Goal: Information Seeking & Learning: Check status

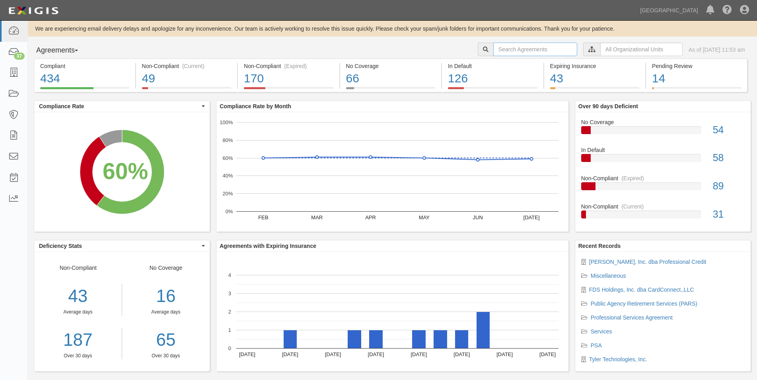
click at [501, 51] on input "text" at bounding box center [535, 50] width 84 height 14
type input "paper"
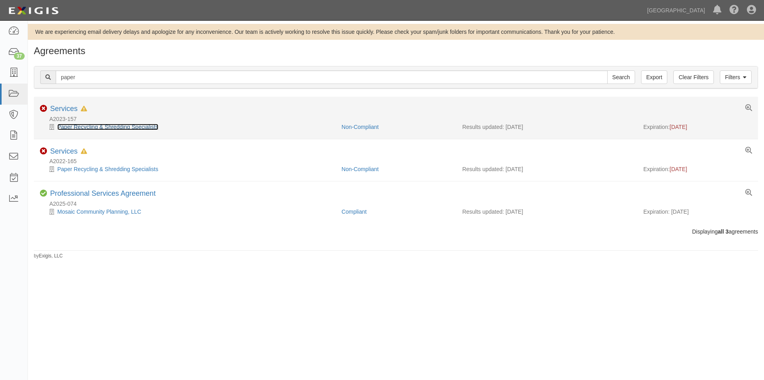
click at [109, 124] on link "Paper Recycling & Shredding Specialists" at bounding box center [107, 127] width 101 height 6
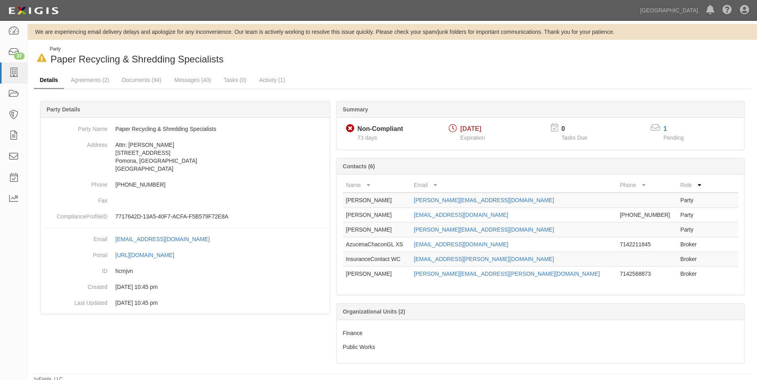
click at [43, 81] on link "Details" at bounding box center [49, 80] width 30 height 17
click at [96, 82] on link "Agreements (2)" at bounding box center [90, 80] width 50 height 17
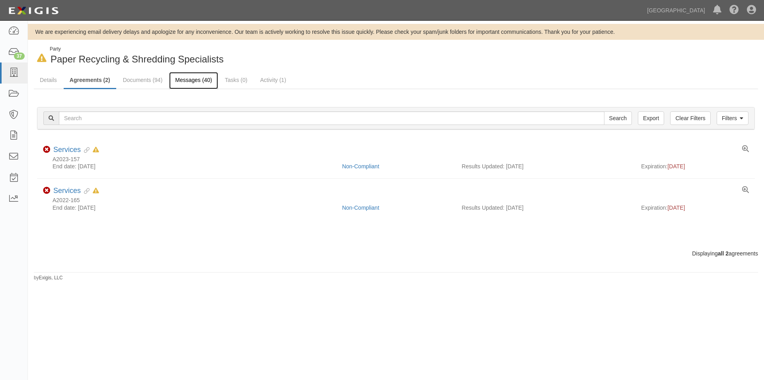
click at [196, 82] on link "Messages (40)" at bounding box center [193, 80] width 49 height 17
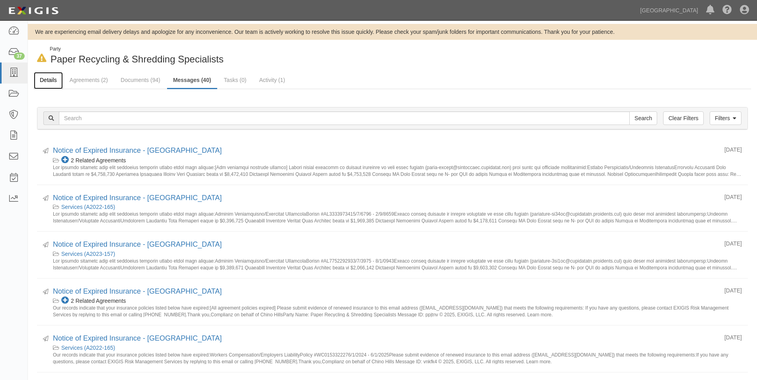
click at [43, 78] on link "Details" at bounding box center [48, 80] width 29 height 17
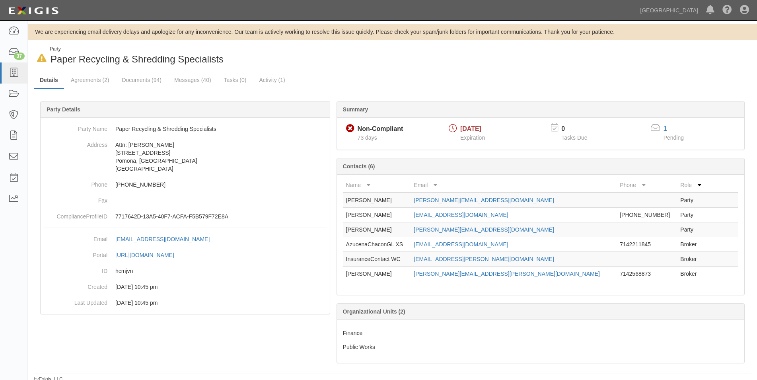
click at [373, 129] on div "Non-Compliant" at bounding box center [381, 128] width 46 height 9
click at [190, 78] on link "Messages (40)" at bounding box center [192, 80] width 49 height 17
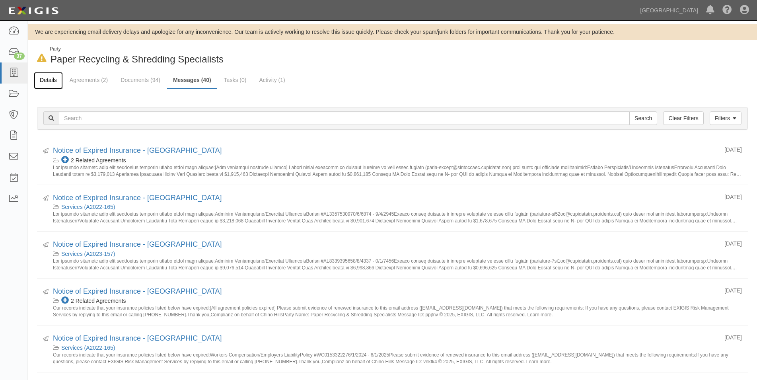
click at [47, 81] on link "Details" at bounding box center [48, 80] width 29 height 17
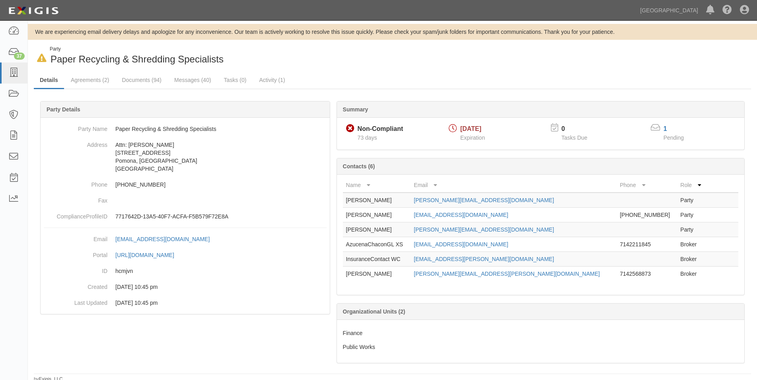
click at [367, 130] on div "Non-Compliant" at bounding box center [381, 128] width 46 height 9
click at [349, 125] on icon at bounding box center [350, 128] width 8 height 8
click at [370, 140] on span "73 days" at bounding box center [367, 137] width 19 height 6
click at [349, 108] on b "Summary" at bounding box center [355, 109] width 25 height 6
click at [466, 127] on span "[DATE]" at bounding box center [470, 128] width 21 height 7
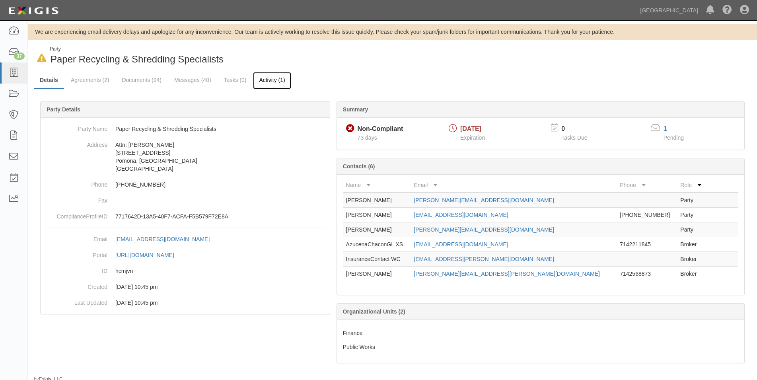
click at [263, 83] on link "Activity (1)" at bounding box center [272, 80] width 38 height 17
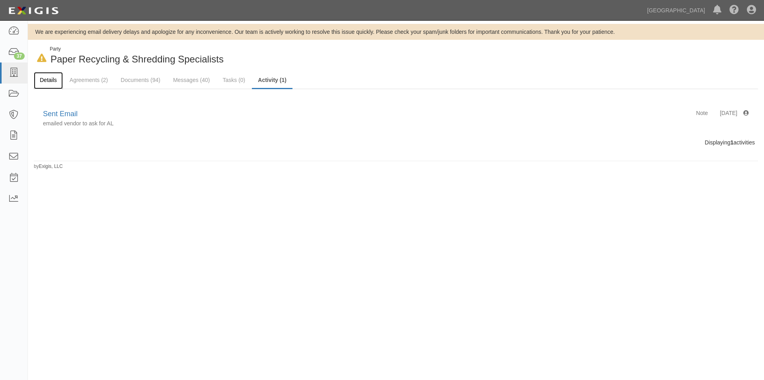
click at [49, 75] on link "Details" at bounding box center [48, 80] width 29 height 17
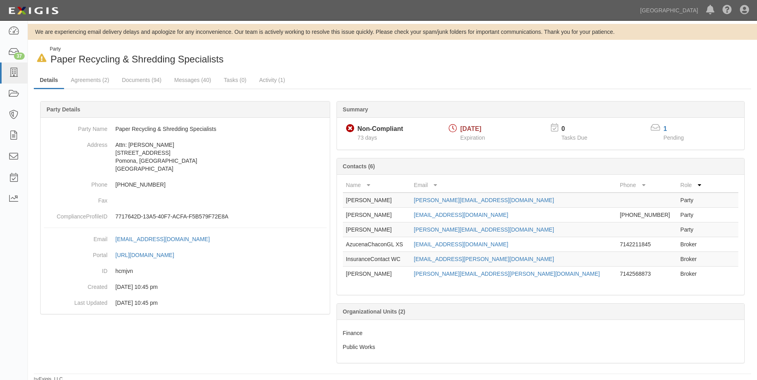
click at [42, 58] on icon at bounding box center [42, 58] width 10 height 8
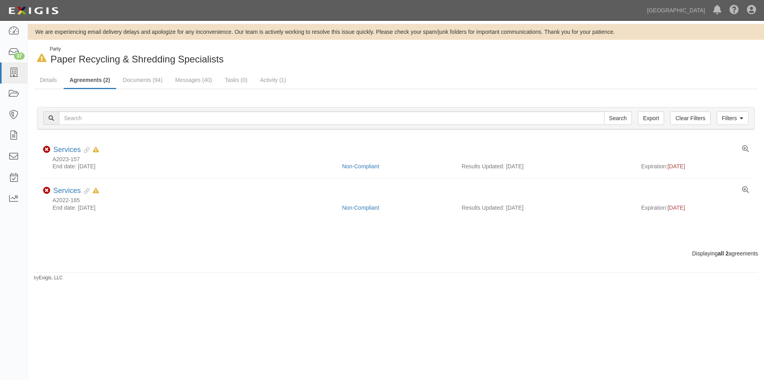
click at [102, 334] on div "We are experiencing email delivery delays and apologize for any inconvenience. …" at bounding box center [382, 195] width 764 height 342
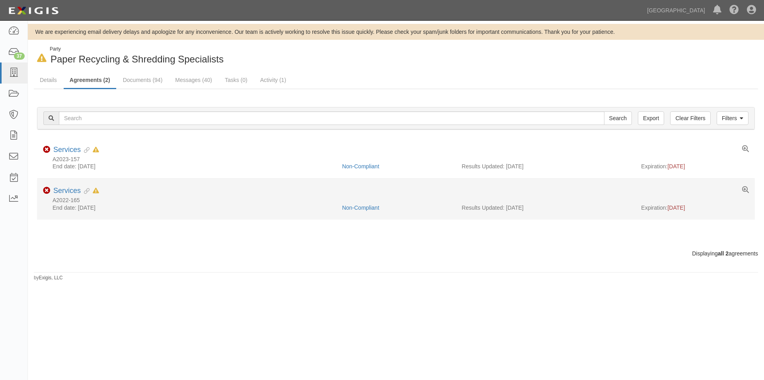
click at [351, 212] on li "Non-Compliant Services Evidence Linked In Default as of 06/22/2025 A2022-165 En…" at bounding box center [395, 199] width 717 height 41
click at [351, 210] on link "Non-Compliant" at bounding box center [360, 207] width 37 height 6
